Goal: Information Seeking & Learning: Find specific fact

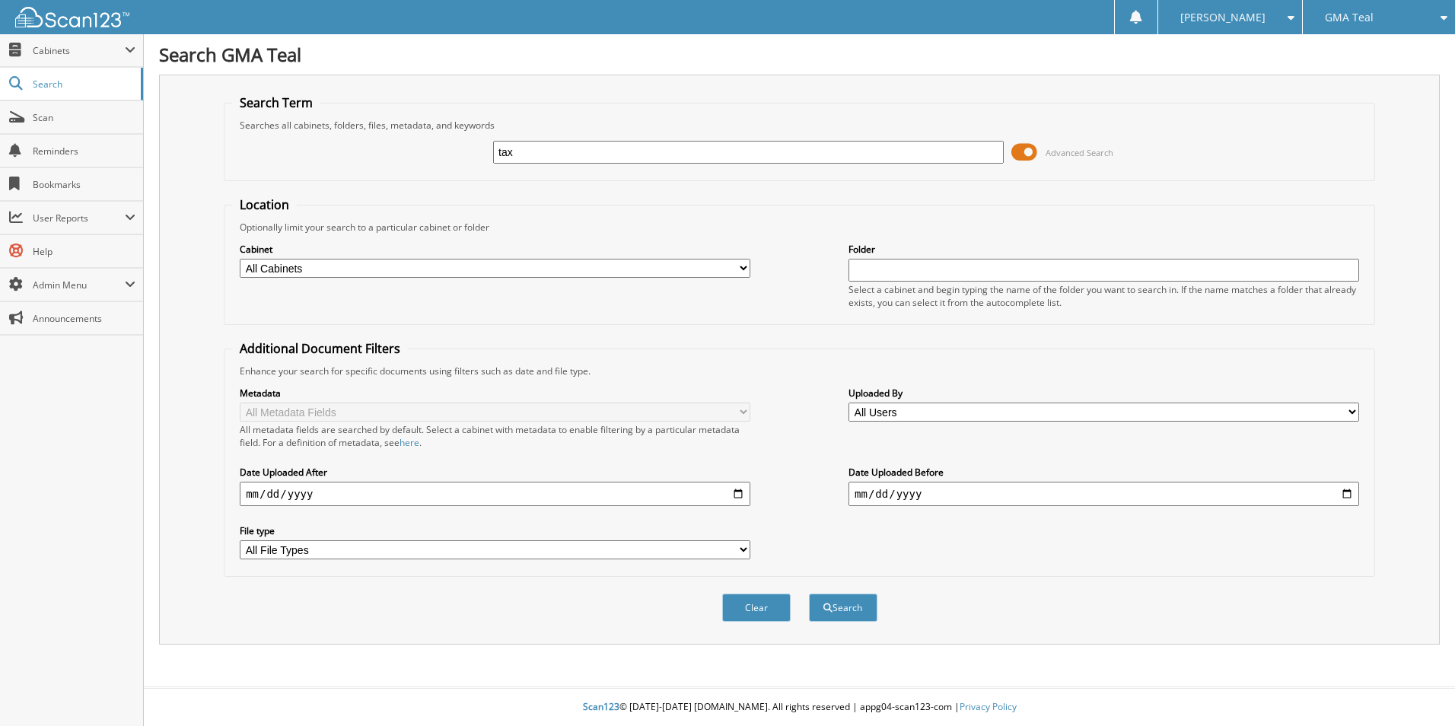
type input "tax"
click at [809, 594] on button "Search" at bounding box center [843, 608] width 68 height 28
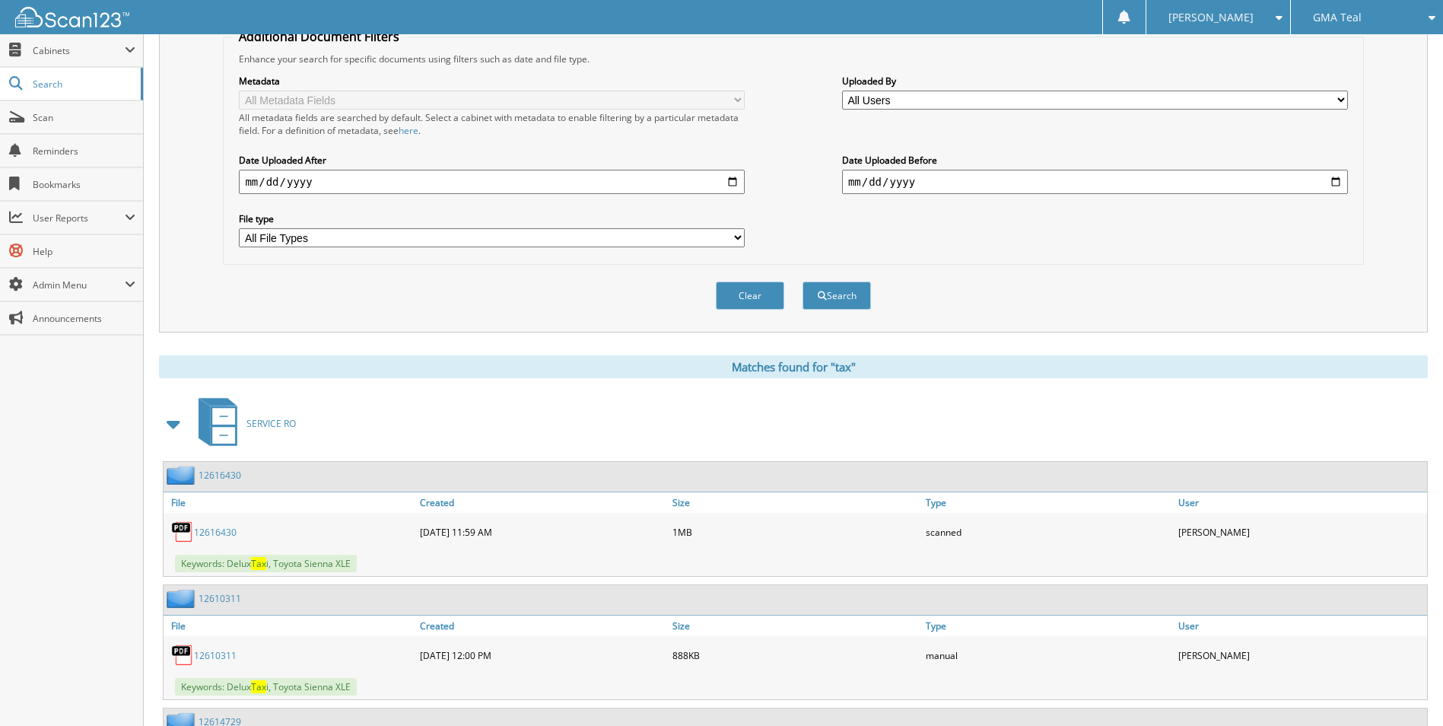
scroll to position [380, 0]
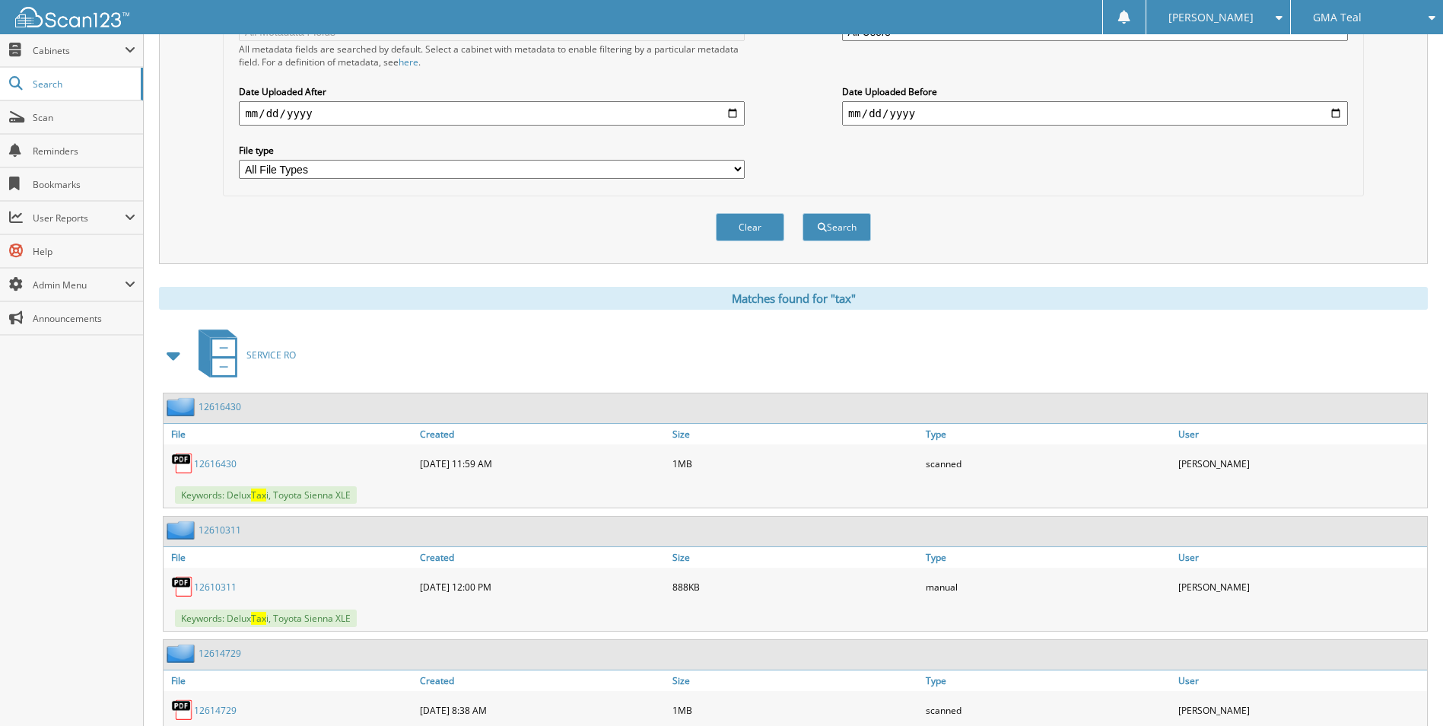
click at [173, 363] on span at bounding box center [174, 355] width 21 height 27
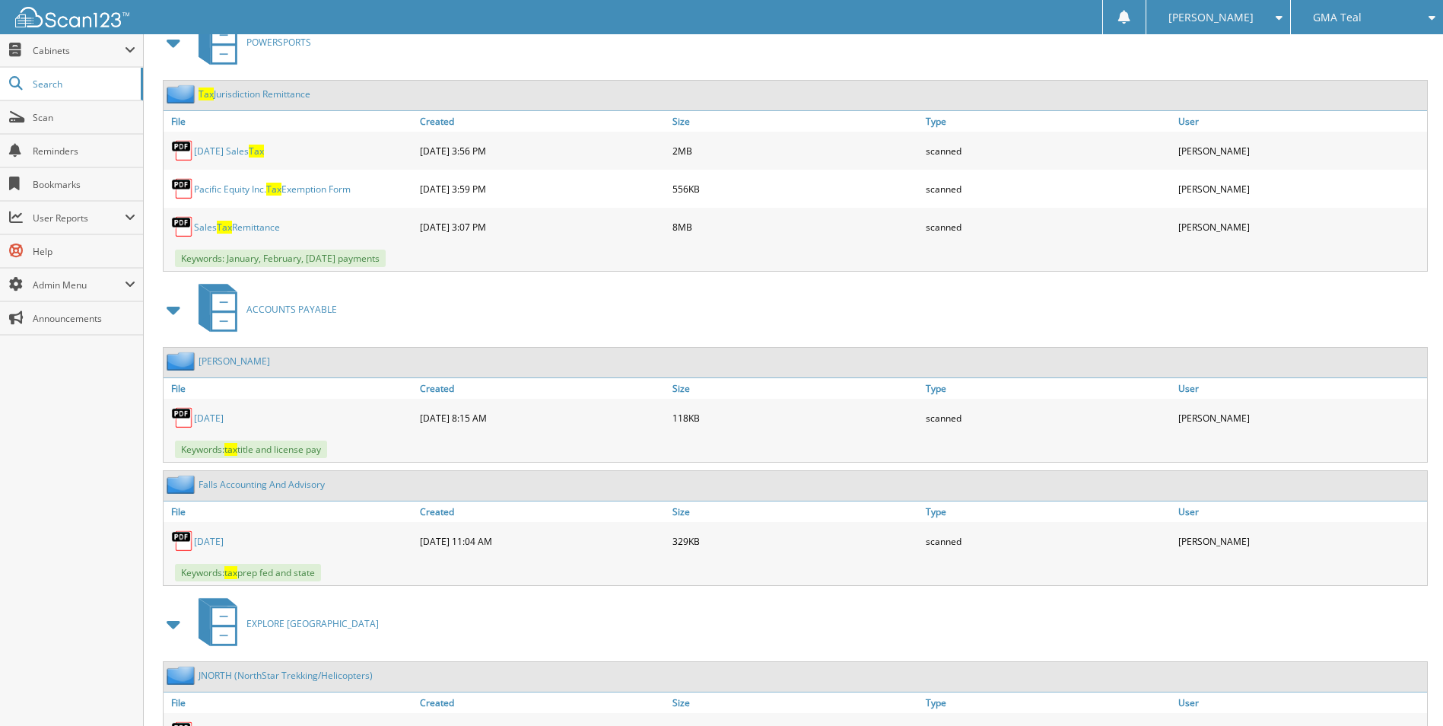
scroll to position [761, 0]
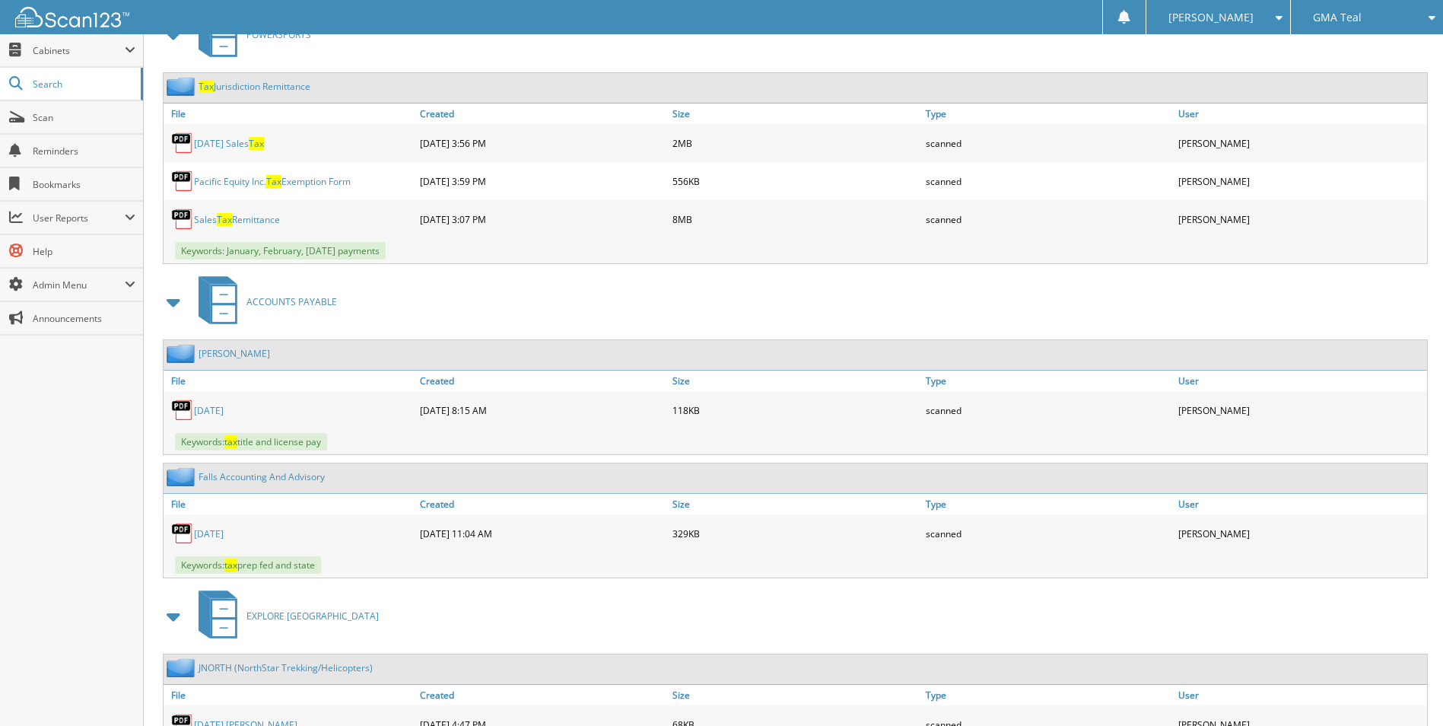
click at [173, 302] on span at bounding box center [174, 301] width 21 height 27
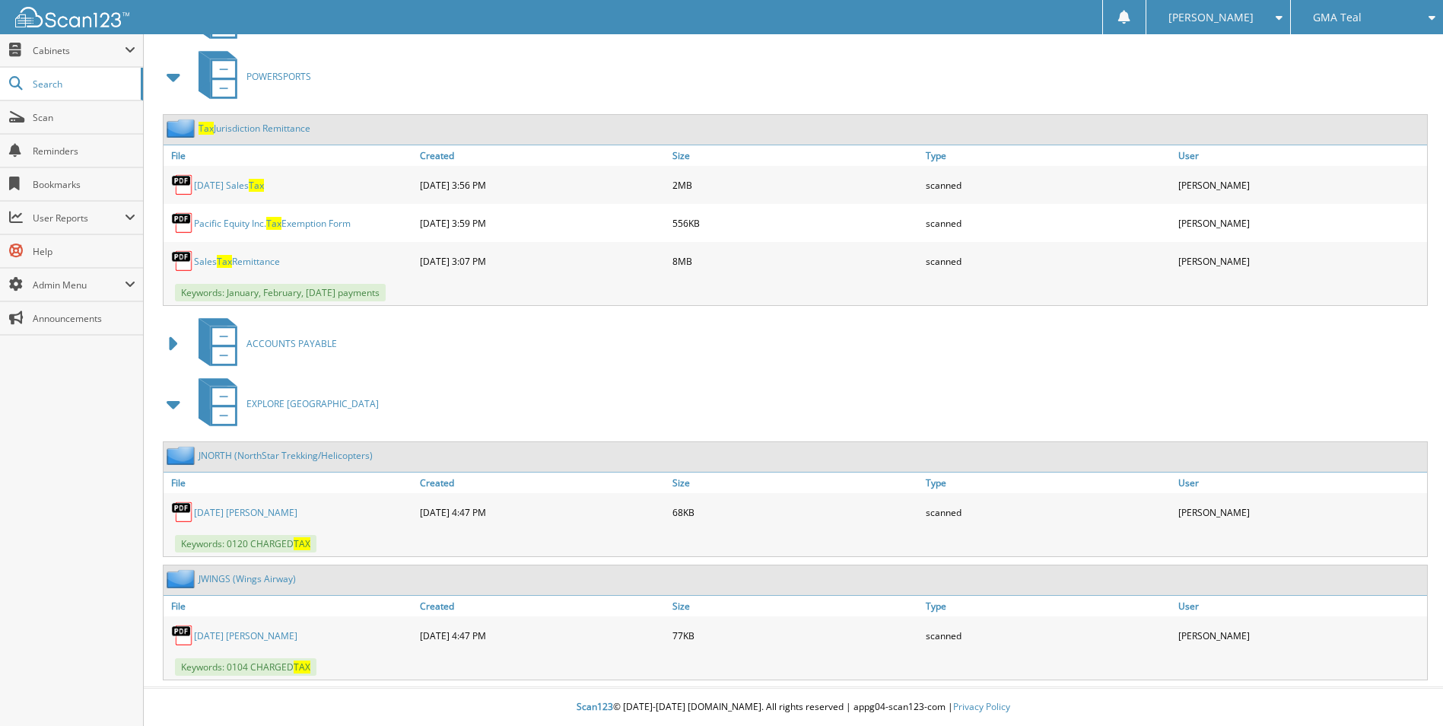
scroll to position [720, 0]
click at [172, 396] on span at bounding box center [174, 403] width 21 height 27
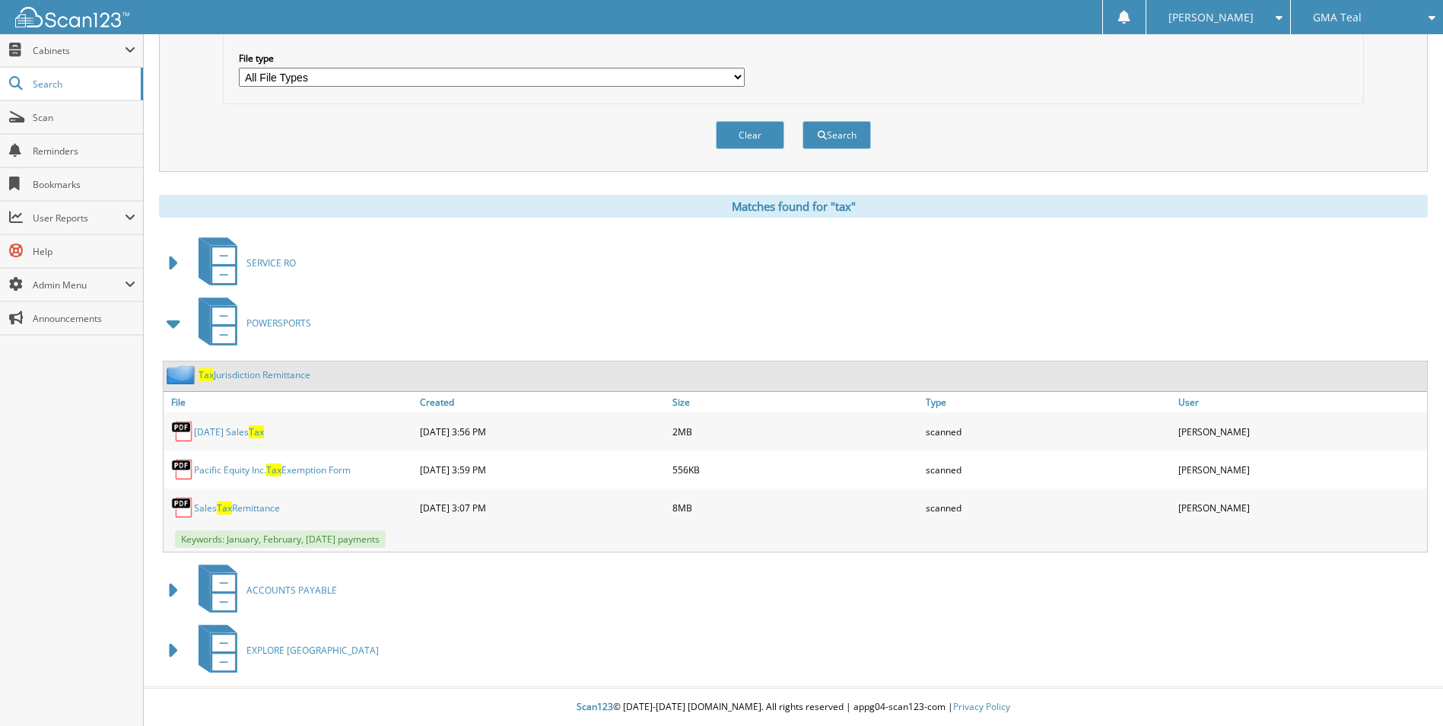
click at [273, 378] on link "Tax Jurisdiction Remittance" at bounding box center [255, 374] width 112 height 13
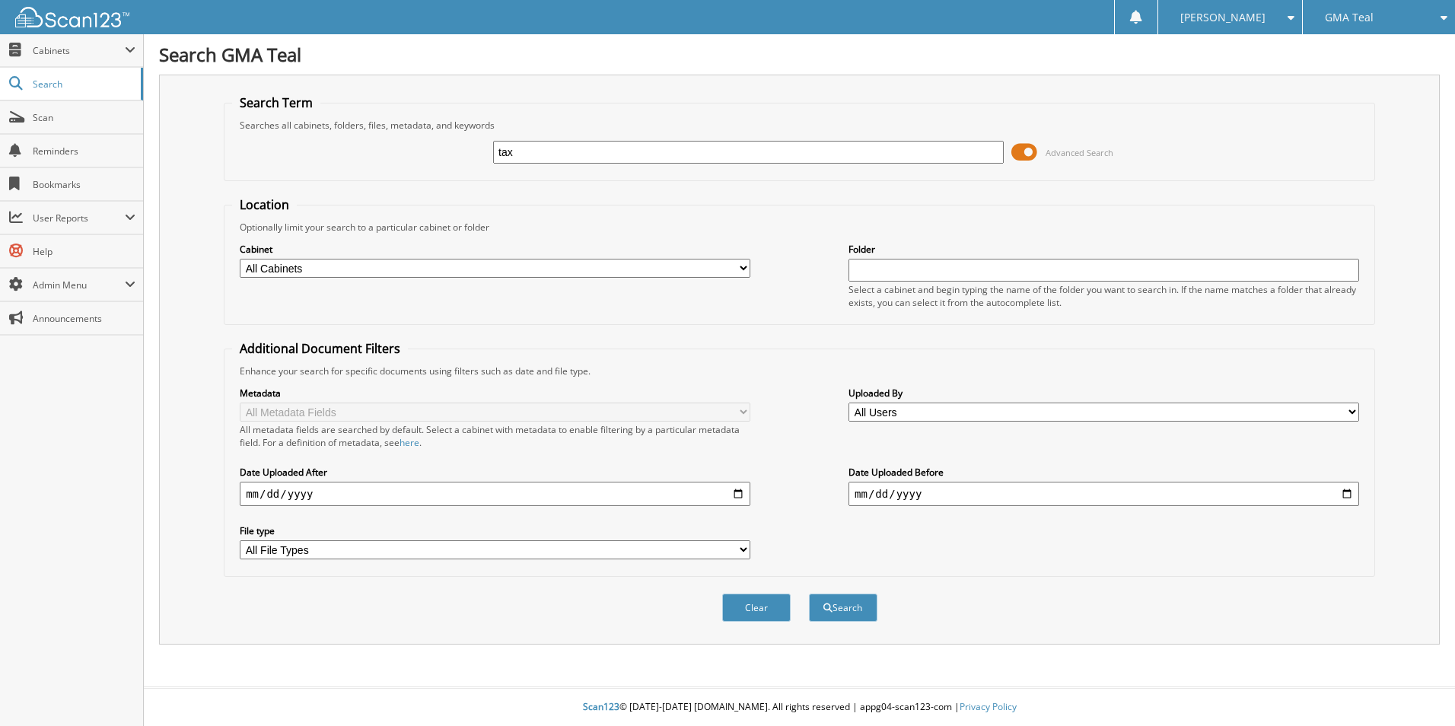
type input "tax"
click at [809, 594] on button "Search" at bounding box center [843, 608] width 68 height 28
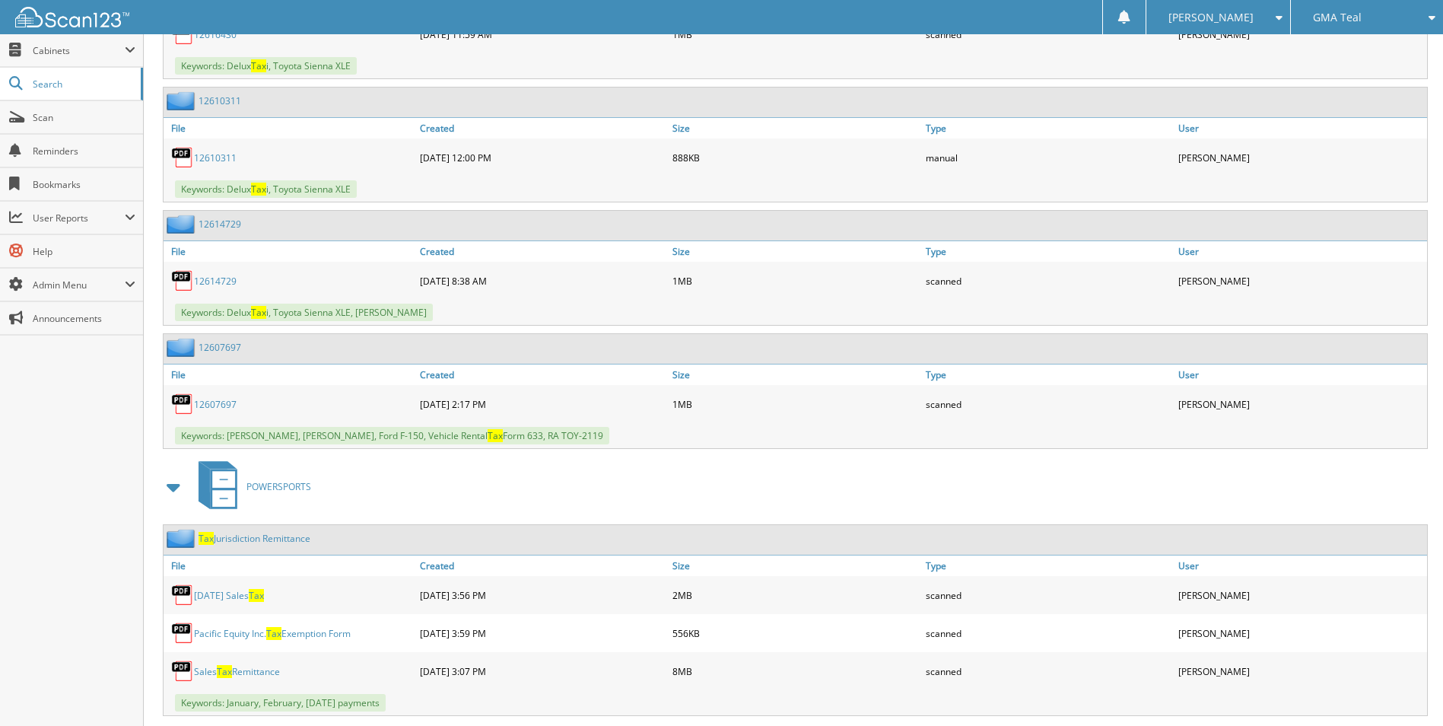
scroll to position [913, 0]
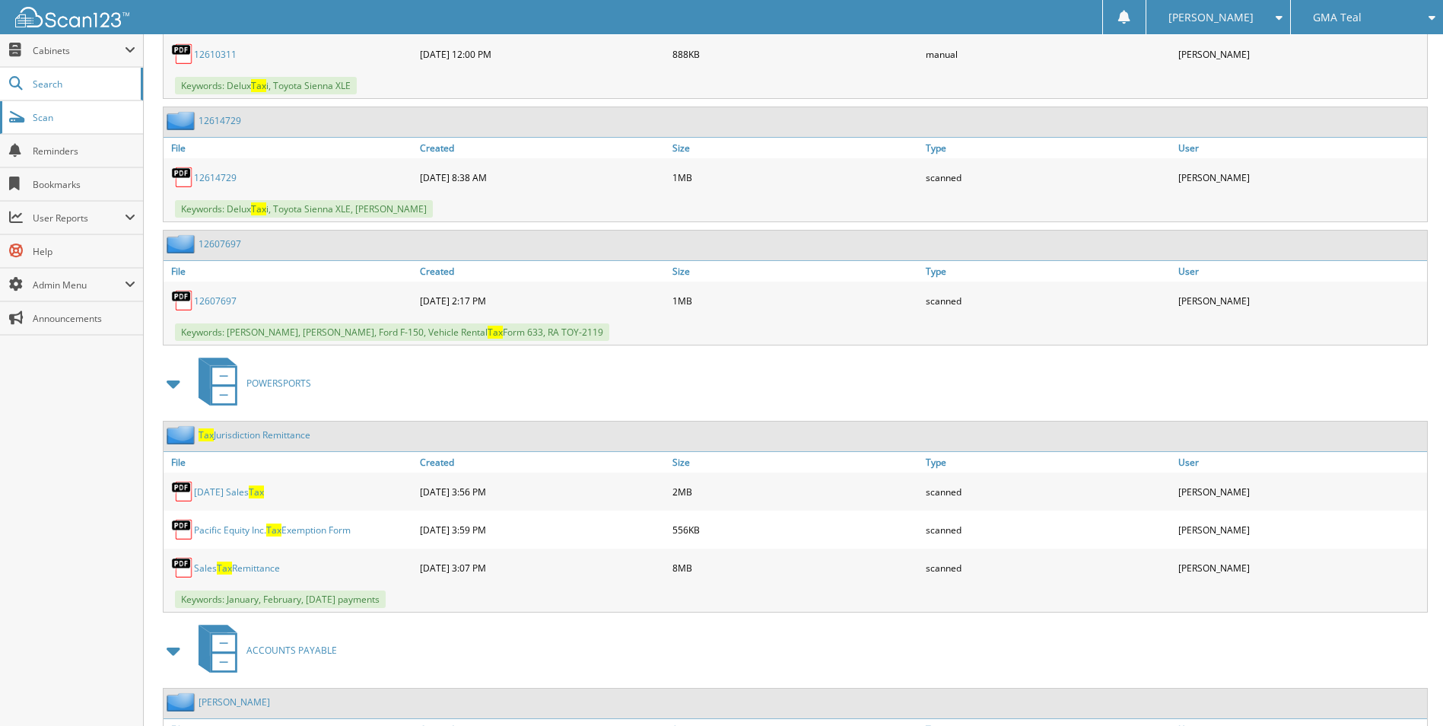
click at [57, 120] on span "Scan" at bounding box center [84, 117] width 103 height 13
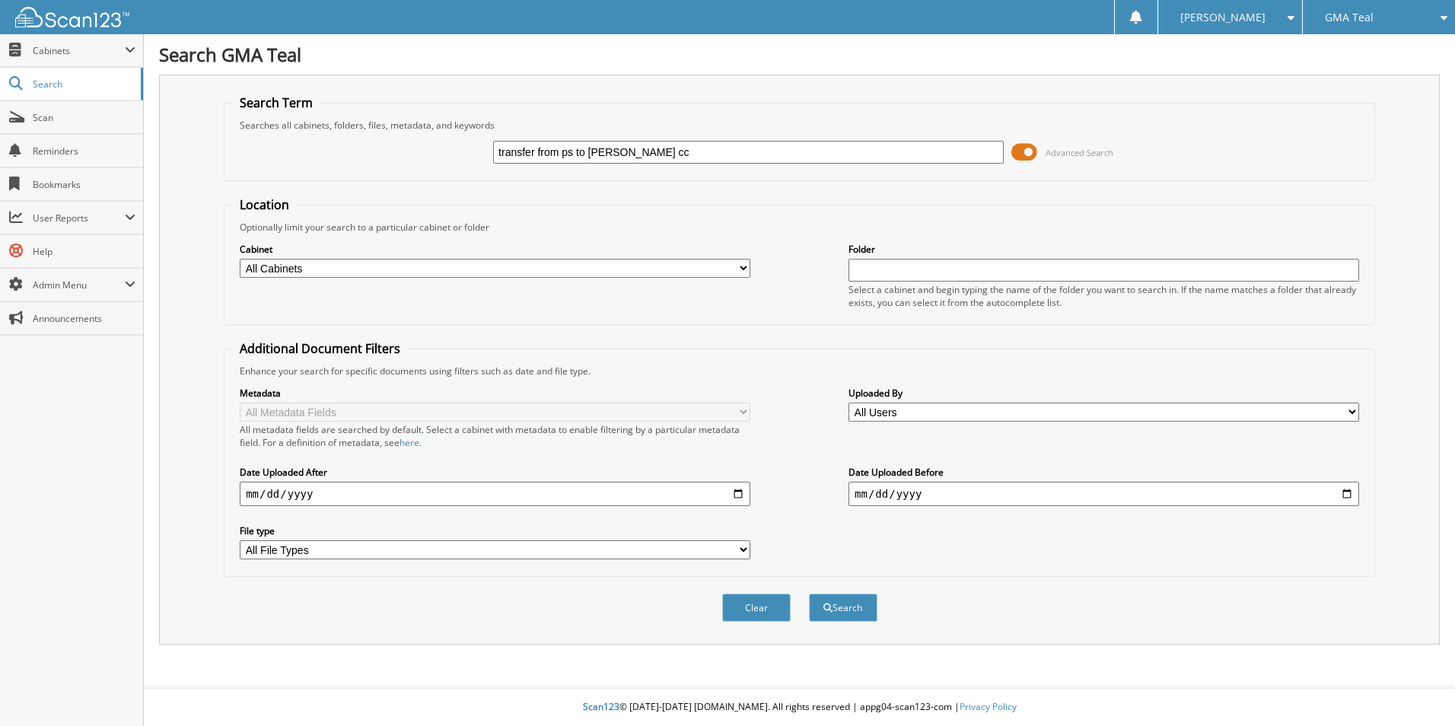
type input "transfer from ps to mallard chasee cc"
click at [809, 594] on button "Search" at bounding box center [843, 608] width 68 height 28
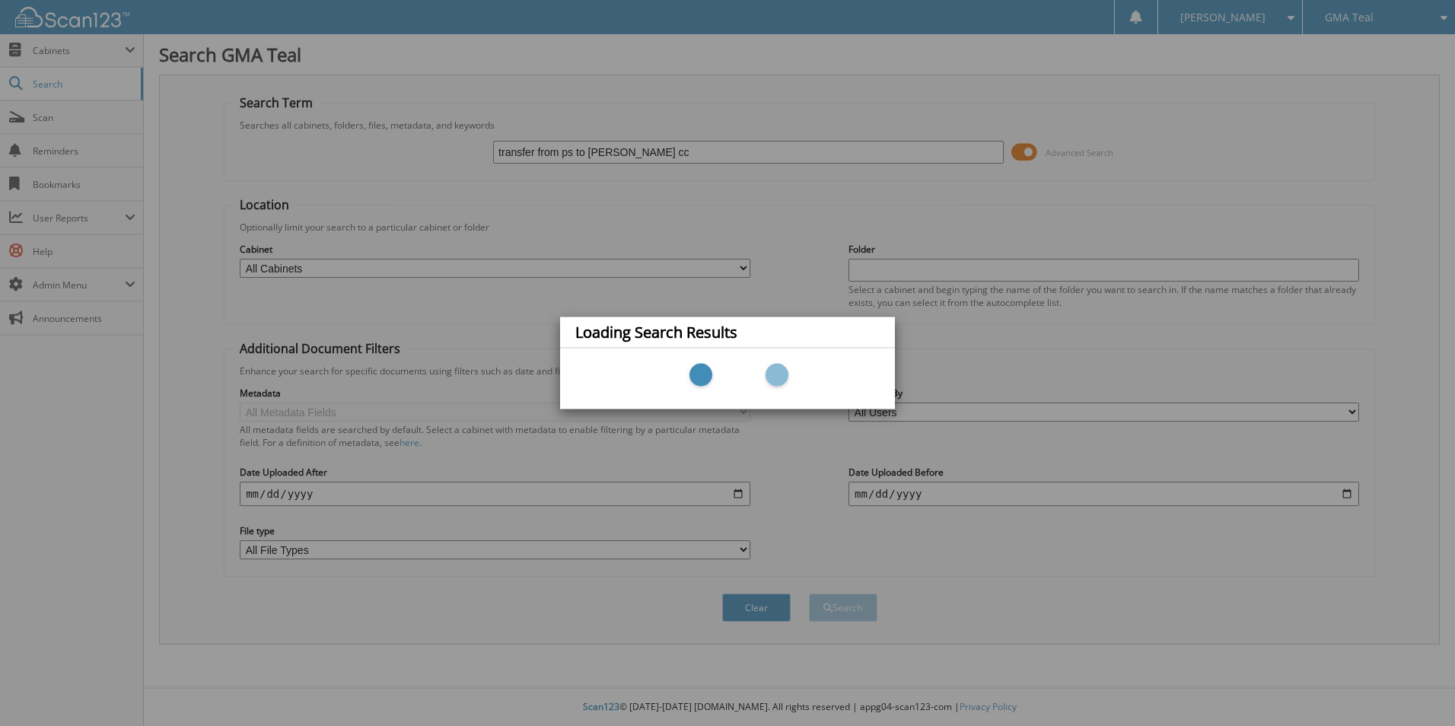
drag, startPoint x: 648, startPoint y: 145, endPoint x: 655, endPoint y: 149, distance: 8.9
click at [648, 145] on div "Loading Search Results" at bounding box center [727, 363] width 1455 height 726
click at [659, 153] on div "Loading Search Results" at bounding box center [727, 363] width 1455 height 726
click at [625, 166] on div "Loading Search Results" at bounding box center [727, 363] width 1455 height 726
click at [639, 155] on div "Loading Search Results" at bounding box center [727, 363] width 1455 height 726
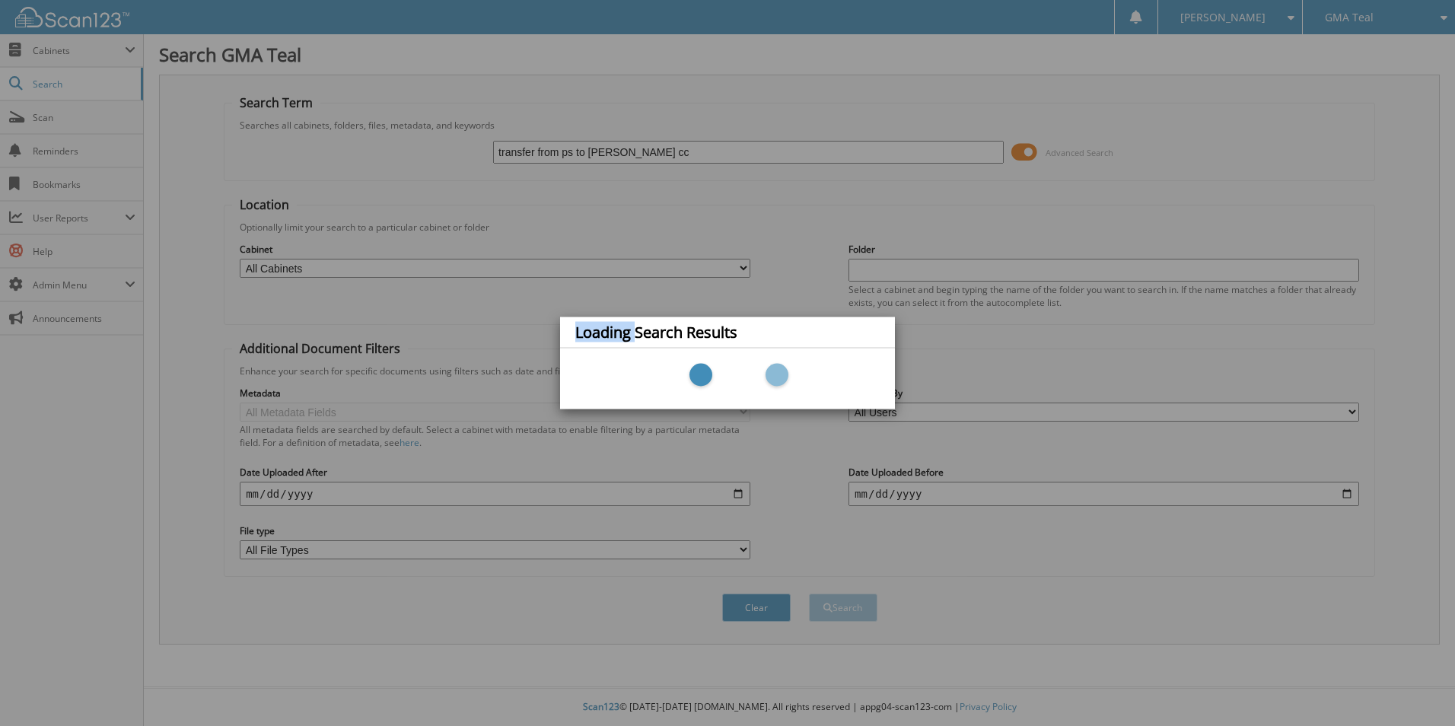
click at [639, 155] on div "Loading Search Results" at bounding box center [727, 363] width 1455 height 726
drag, startPoint x: 639, startPoint y: 155, endPoint x: 825, endPoint y: 180, distance: 187.3
click at [825, 180] on div "Loading Search Results" at bounding box center [727, 363] width 1455 height 726
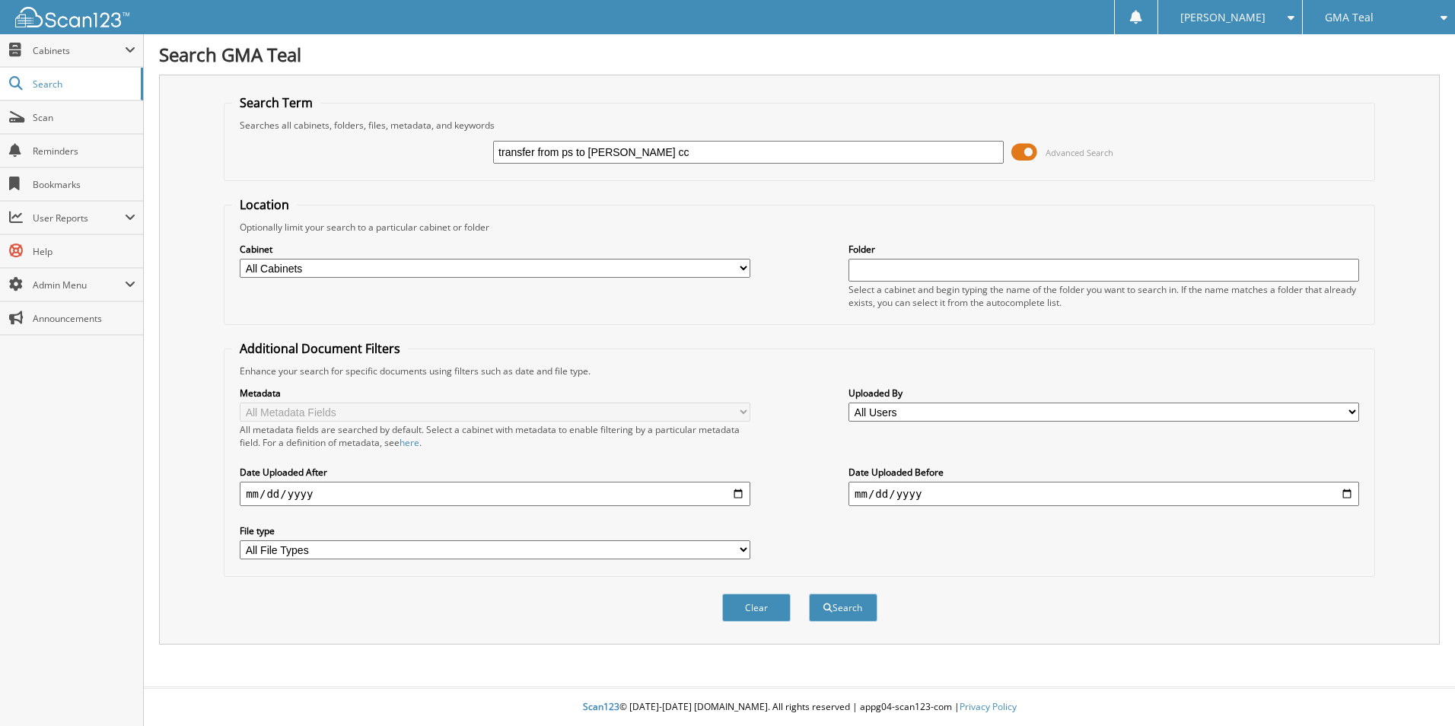
click at [661, 155] on input "transfer from ps to [PERSON_NAME] cc" at bounding box center [748, 152] width 511 height 23
type input "transfer from ps to mallard chase cc"
click at [809, 594] on button "Search" at bounding box center [843, 608] width 68 height 28
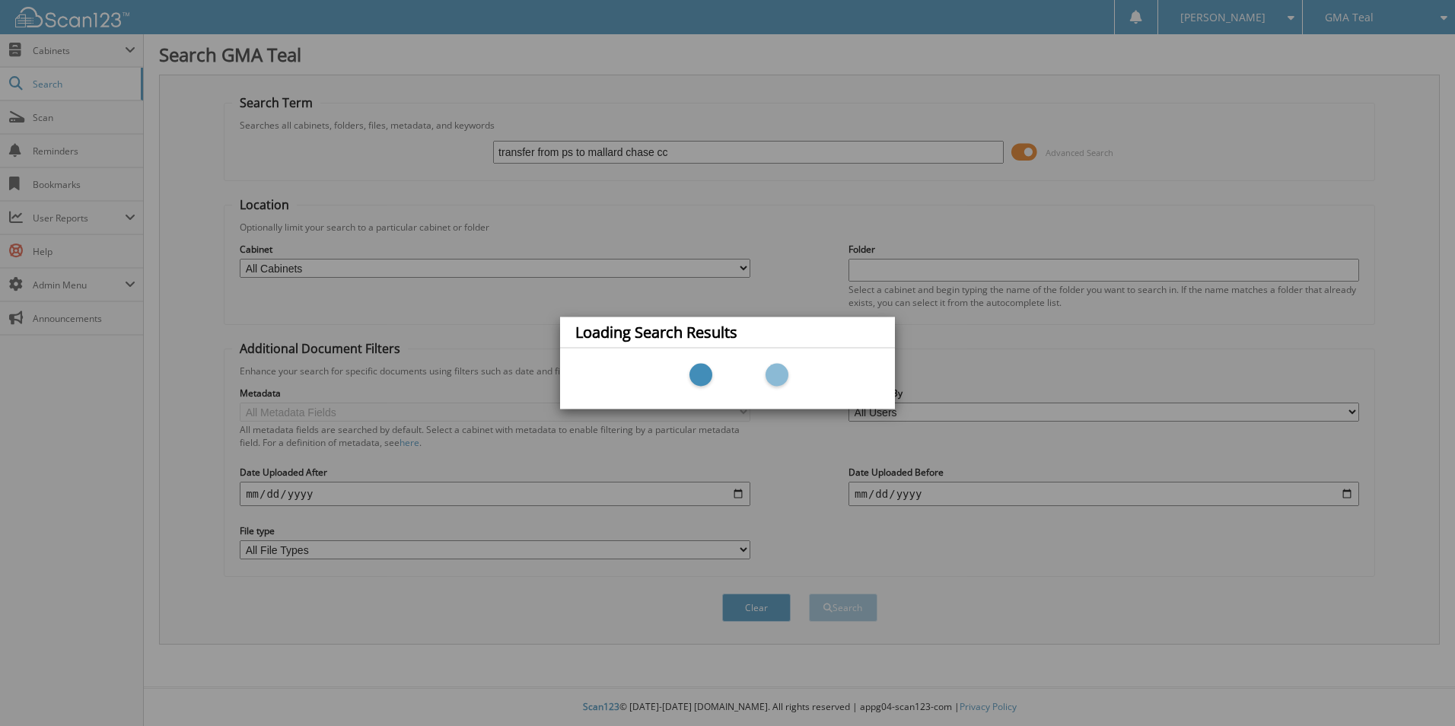
click at [668, 158] on div "Loading Search Results" at bounding box center [727, 363] width 1455 height 726
click at [651, 160] on div "Loading Search Results" at bounding box center [727, 363] width 1455 height 726
drag, startPoint x: 651, startPoint y: 160, endPoint x: 630, endPoint y: 156, distance: 20.9
click at [630, 156] on div "Loading Search Results" at bounding box center [727, 363] width 1455 height 726
